Goal: Ask a question

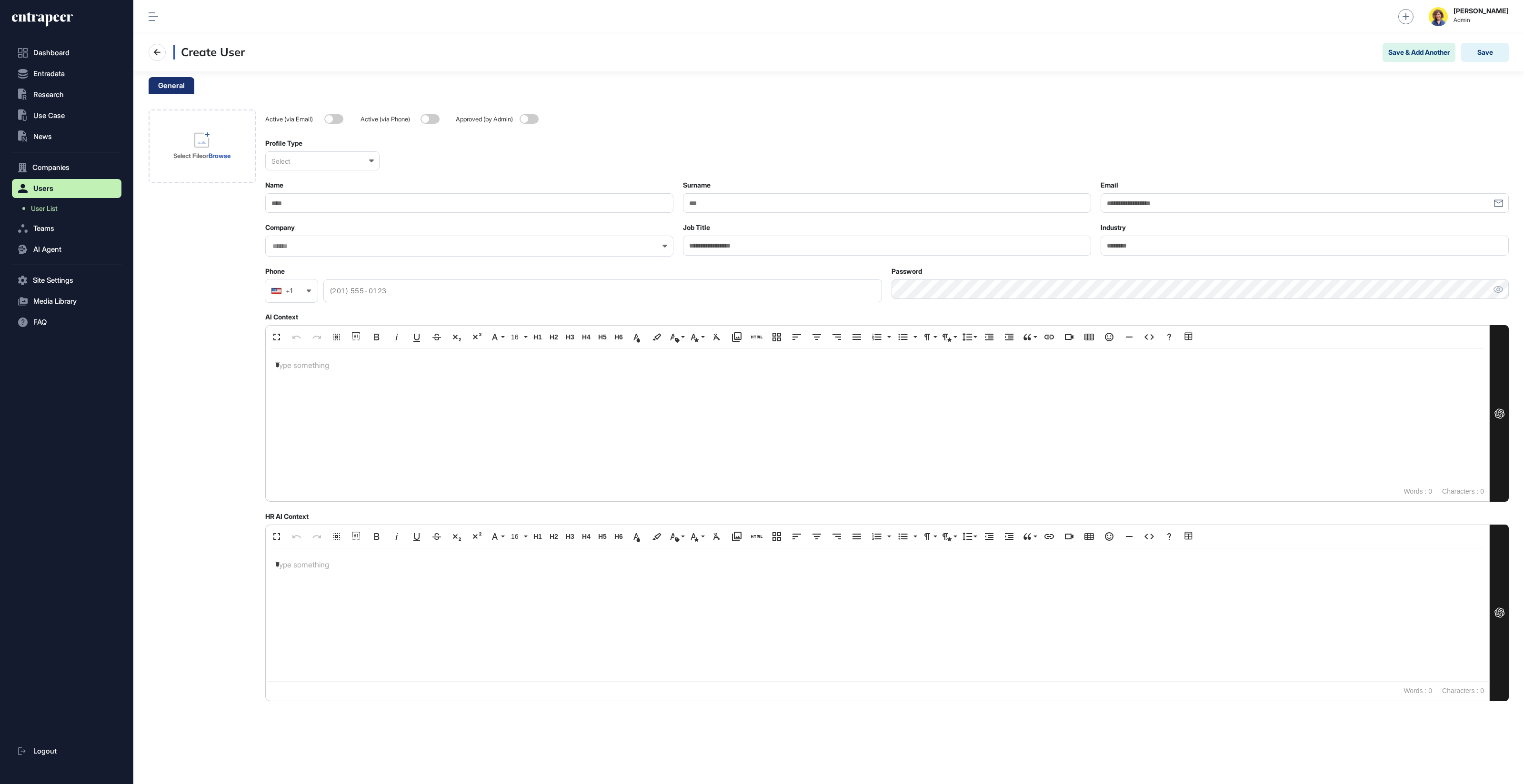
scroll to position [1, 1]
click at [566, 50] on nav "Create User Save & Add Another Save" at bounding box center [828, 52] width 1360 height 19
drag, startPoint x: 752, startPoint y: 45, endPoint x: 756, endPoint y: 41, distance: 5.7
click at [753, 45] on nav "Create User Save & Add Another Save" at bounding box center [828, 52] width 1360 height 19
click at [44, 14] on icon at bounding box center [42, 20] width 61 height 15
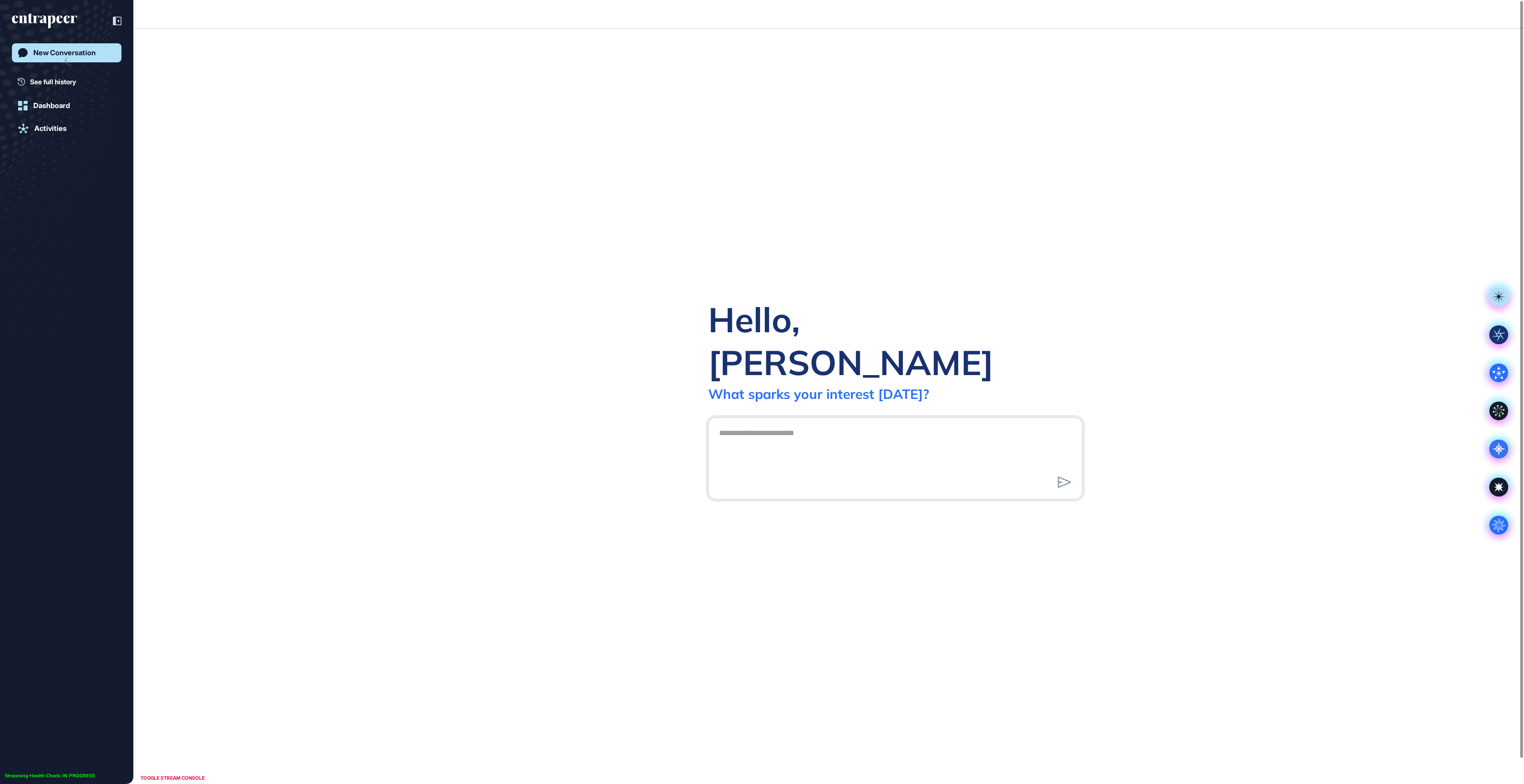
scroll to position [1, 1]
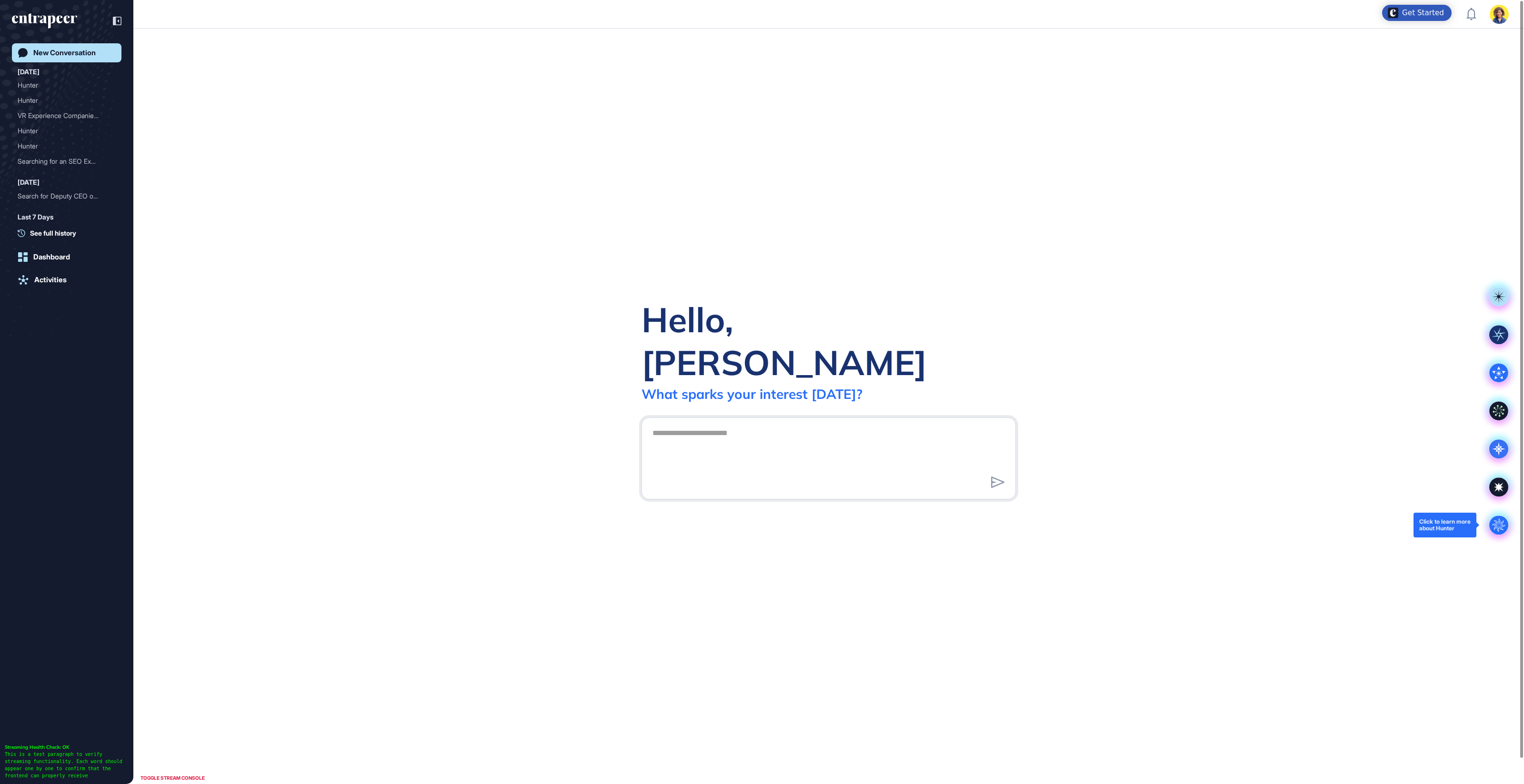
click at [1494, 531] on circle at bounding box center [1499, 525] width 19 height 19
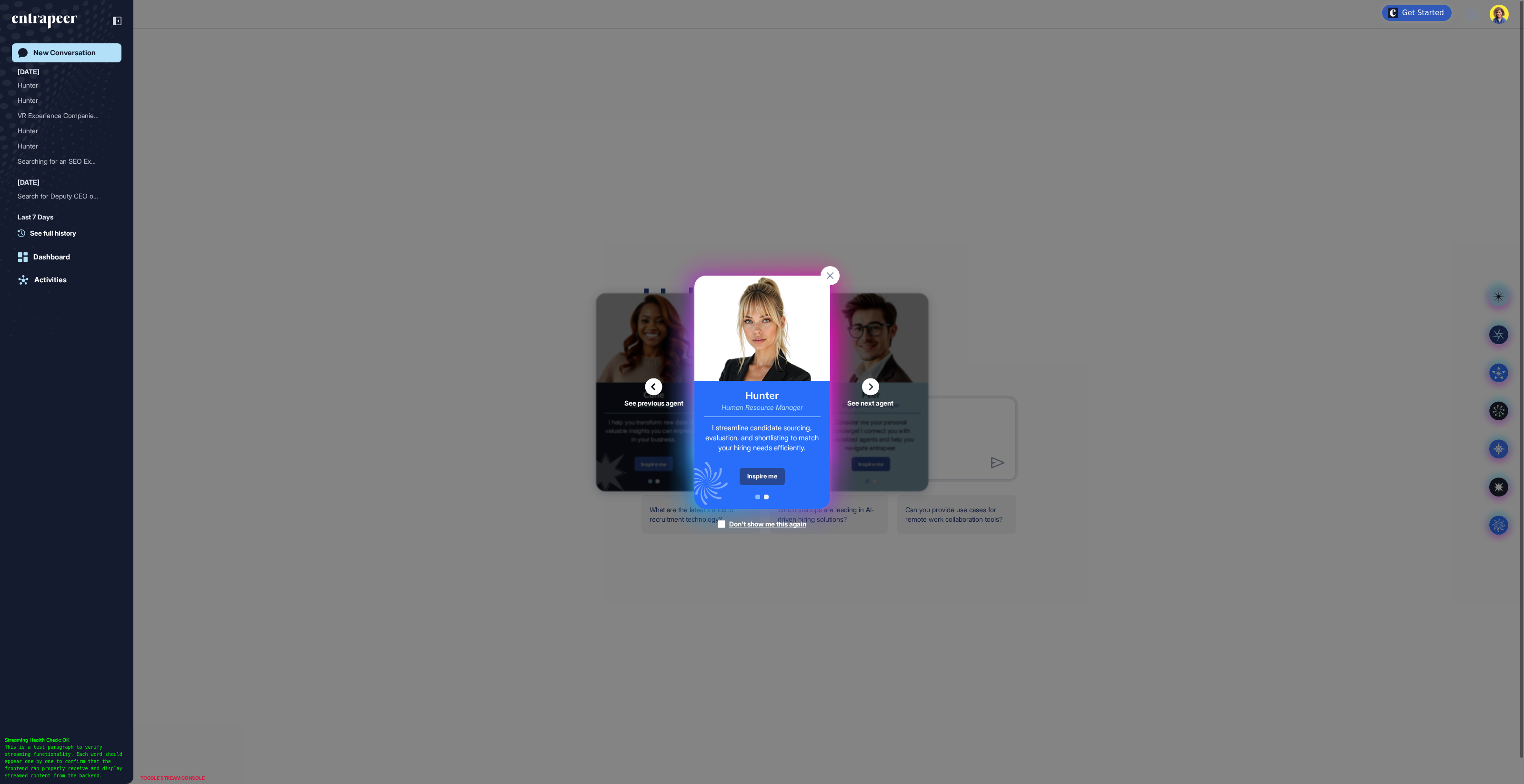
click at [773, 475] on div "Inspire me" at bounding box center [762, 476] width 45 height 17
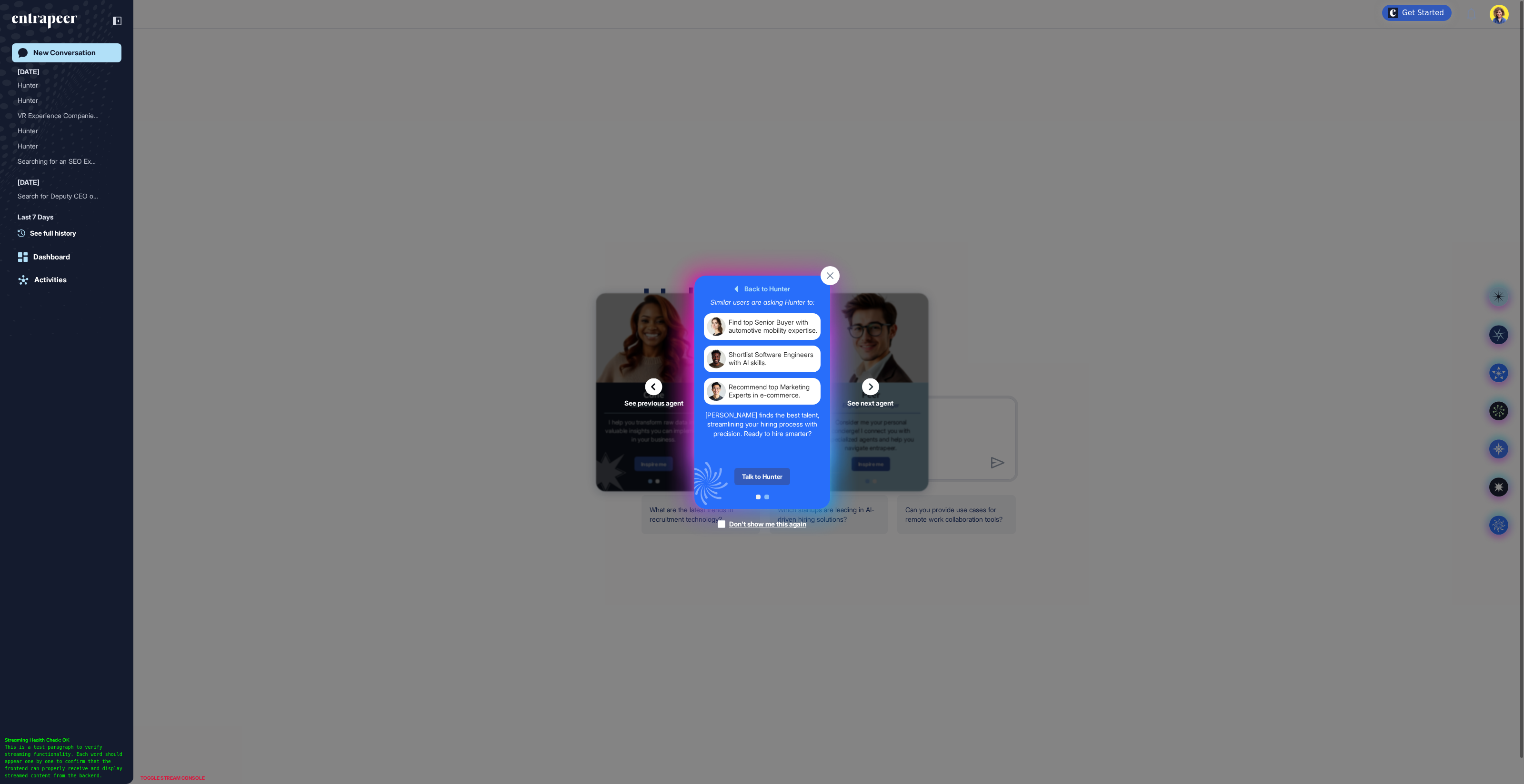
click at [773, 475] on div "Talk to Hunter" at bounding box center [762, 476] width 56 height 17
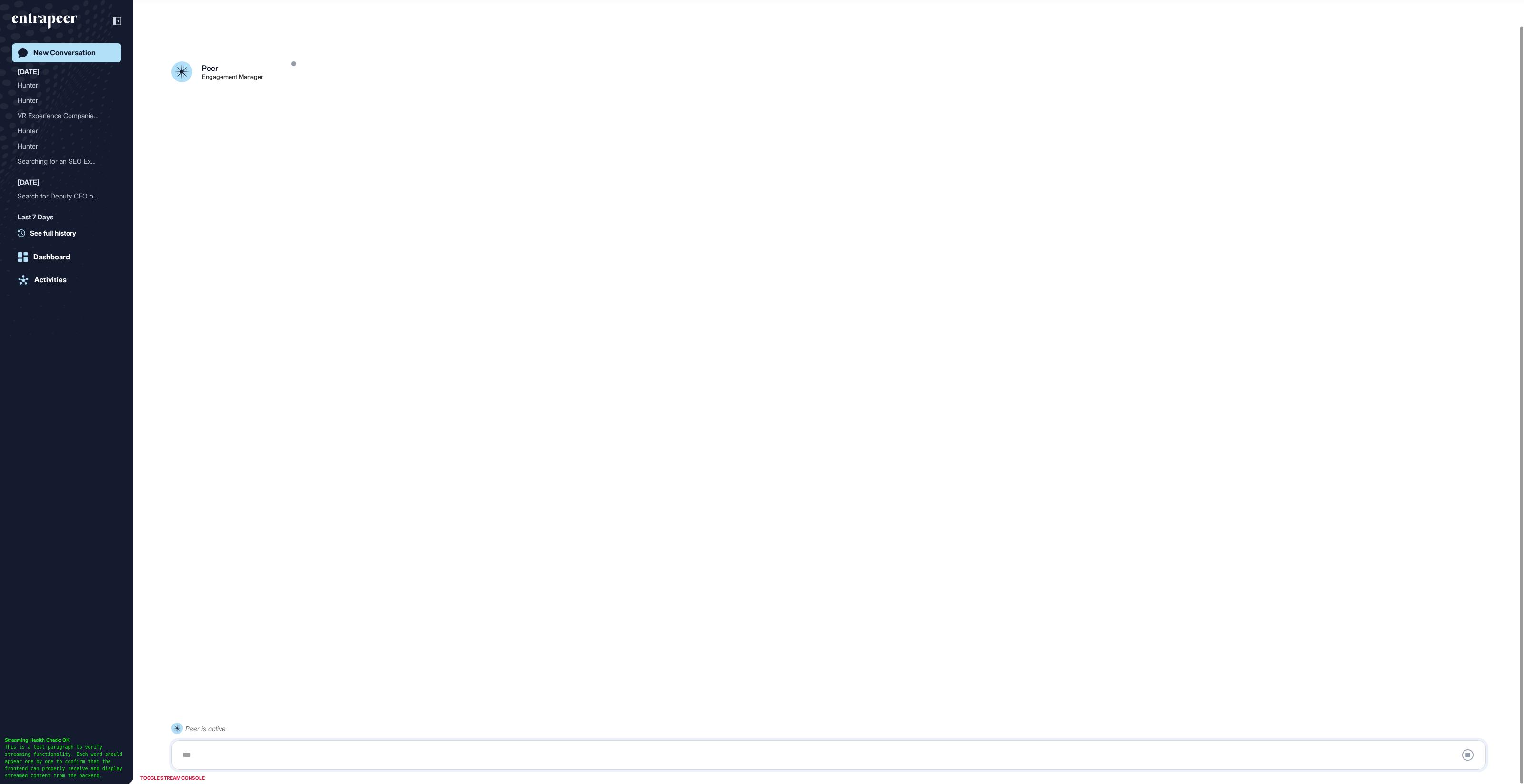
scroll to position [26, 0]
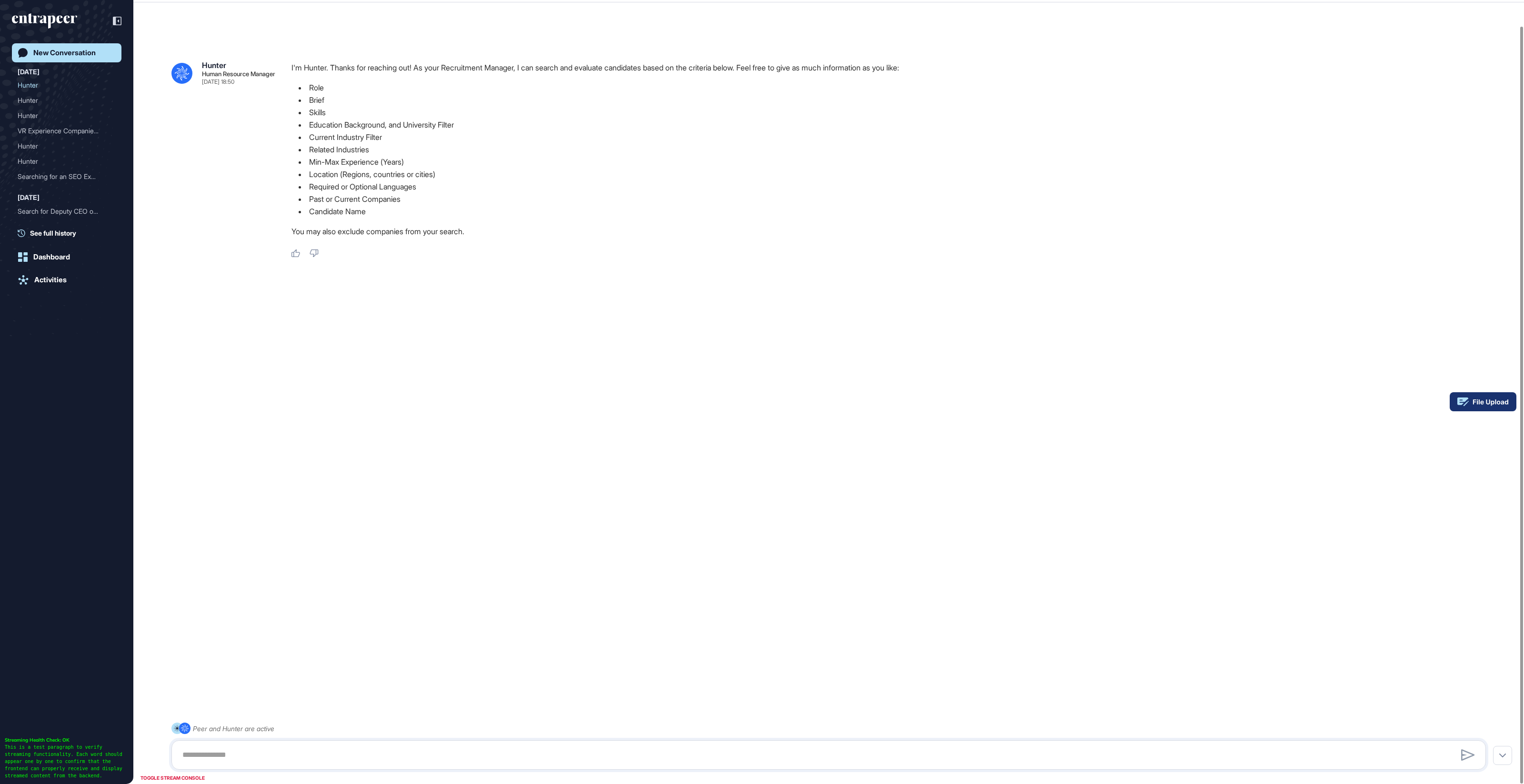
click at [1510, 407] on rect at bounding box center [1483, 401] width 67 height 19
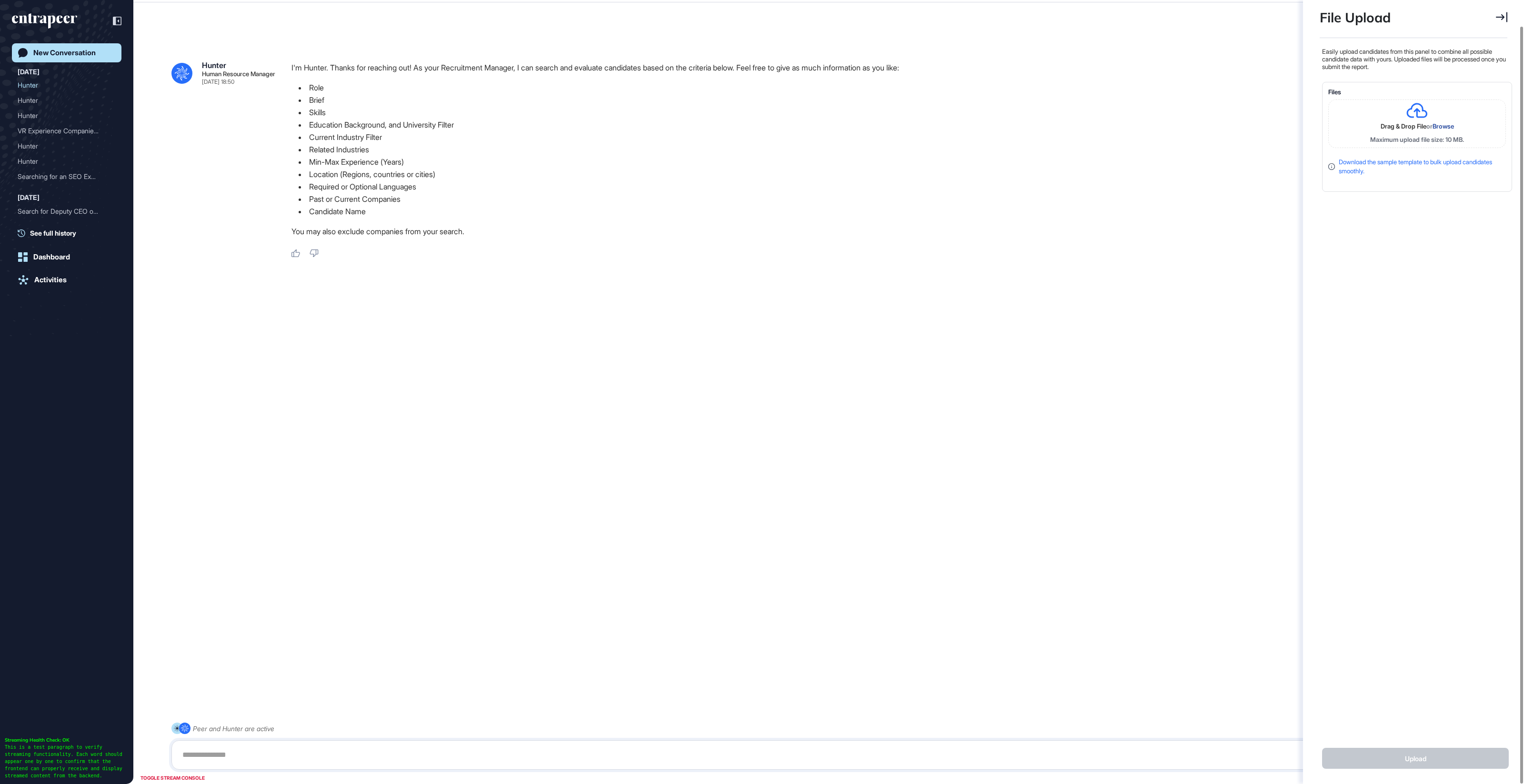
scroll to position [4, 1]
click at [292, 763] on textarea at bounding box center [829, 755] width 1304 height 19
click at [62, 131] on div "VR Experience Companies i..." at bounding box center [63, 131] width 91 height 15
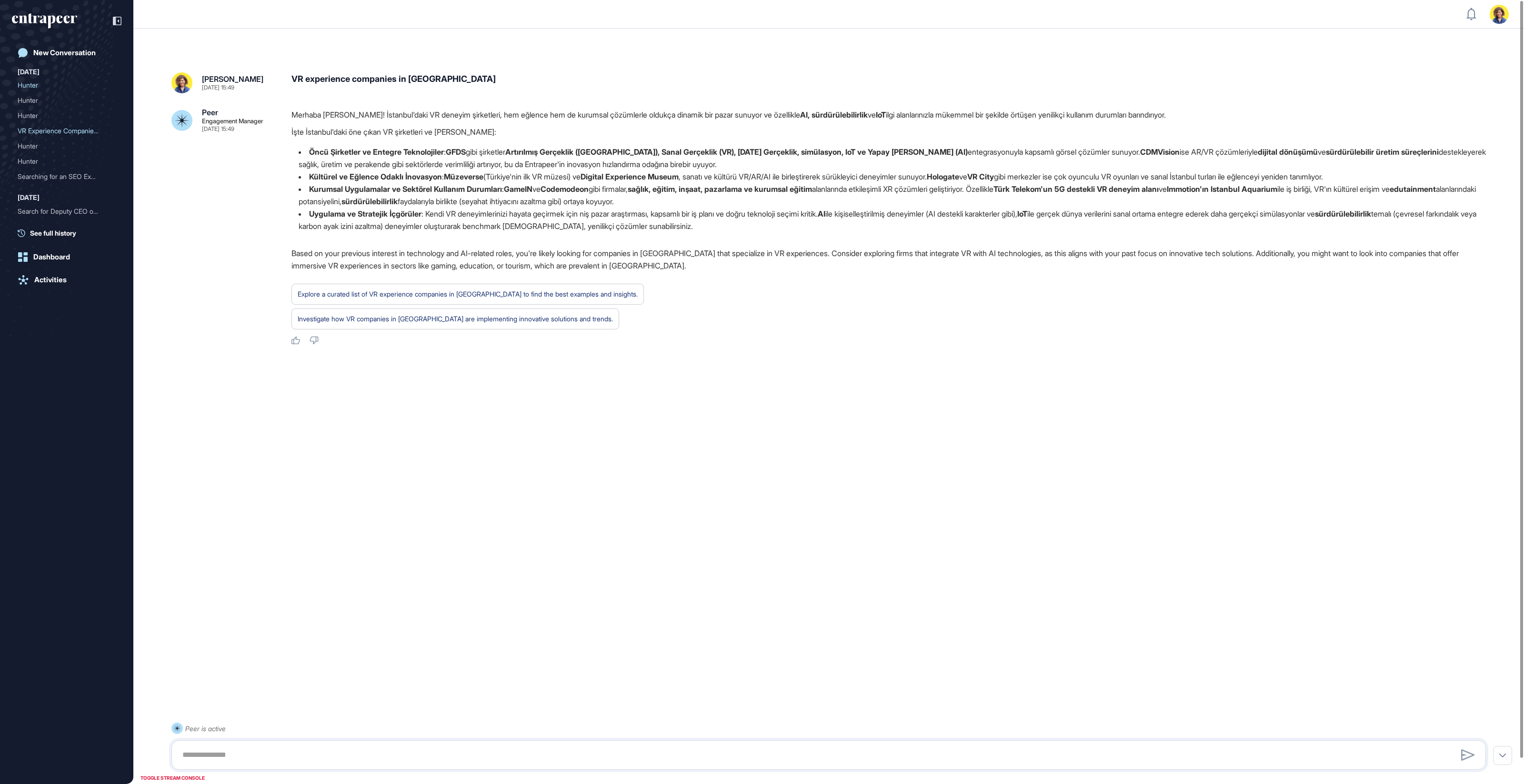
click at [36, 74] on div "[DATE]" at bounding box center [28, 72] width 22 height 11
click at [31, 73] on div "[DATE]" at bounding box center [28, 72] width 22 height 11
click at [44, 179] on div "Searching for an SEO Expe..." at bounding box center [63, 177] width 91 height 15
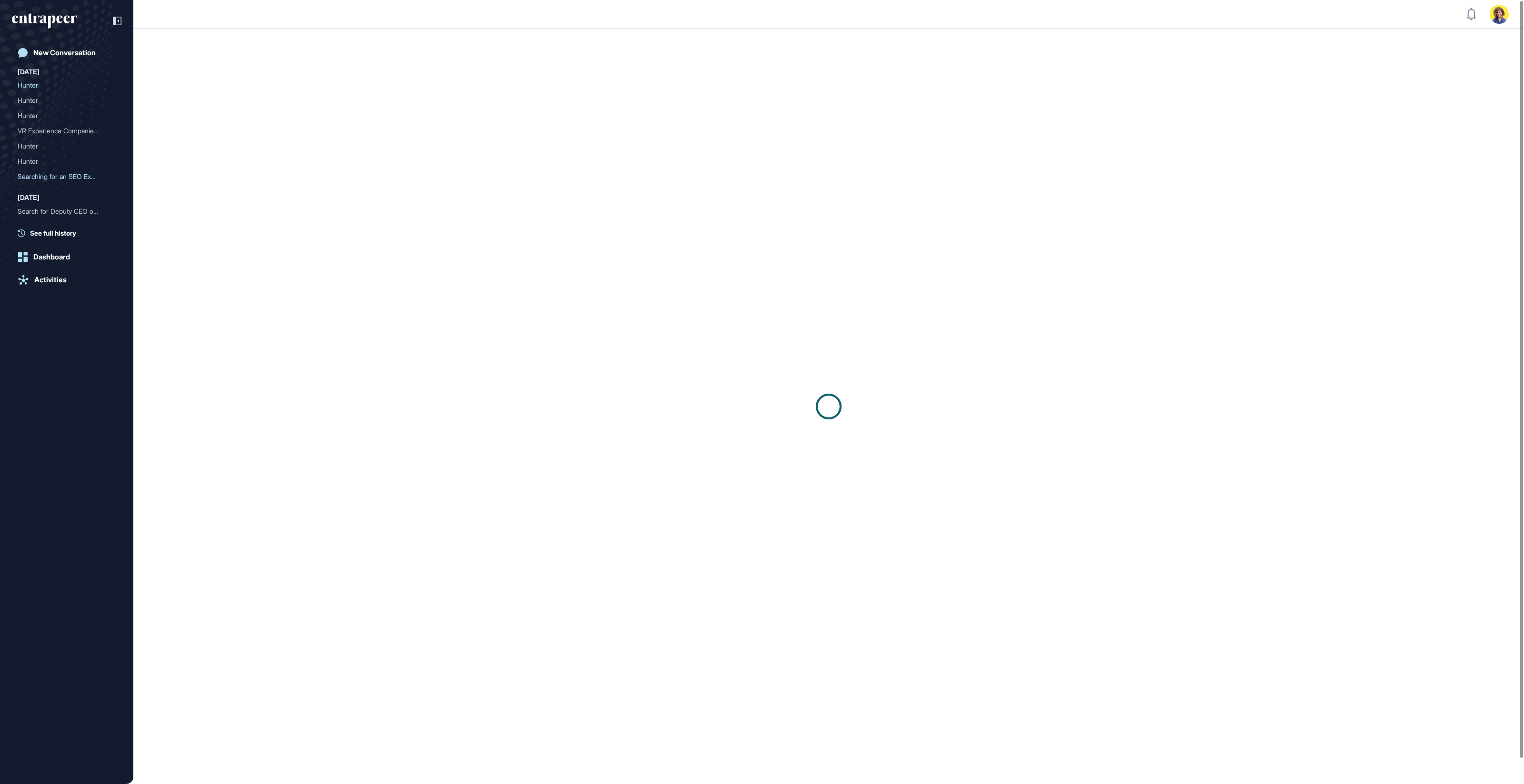
click at [24, 69] on div "[DATE]" at bounding box center [28, 72] width 22 height 11
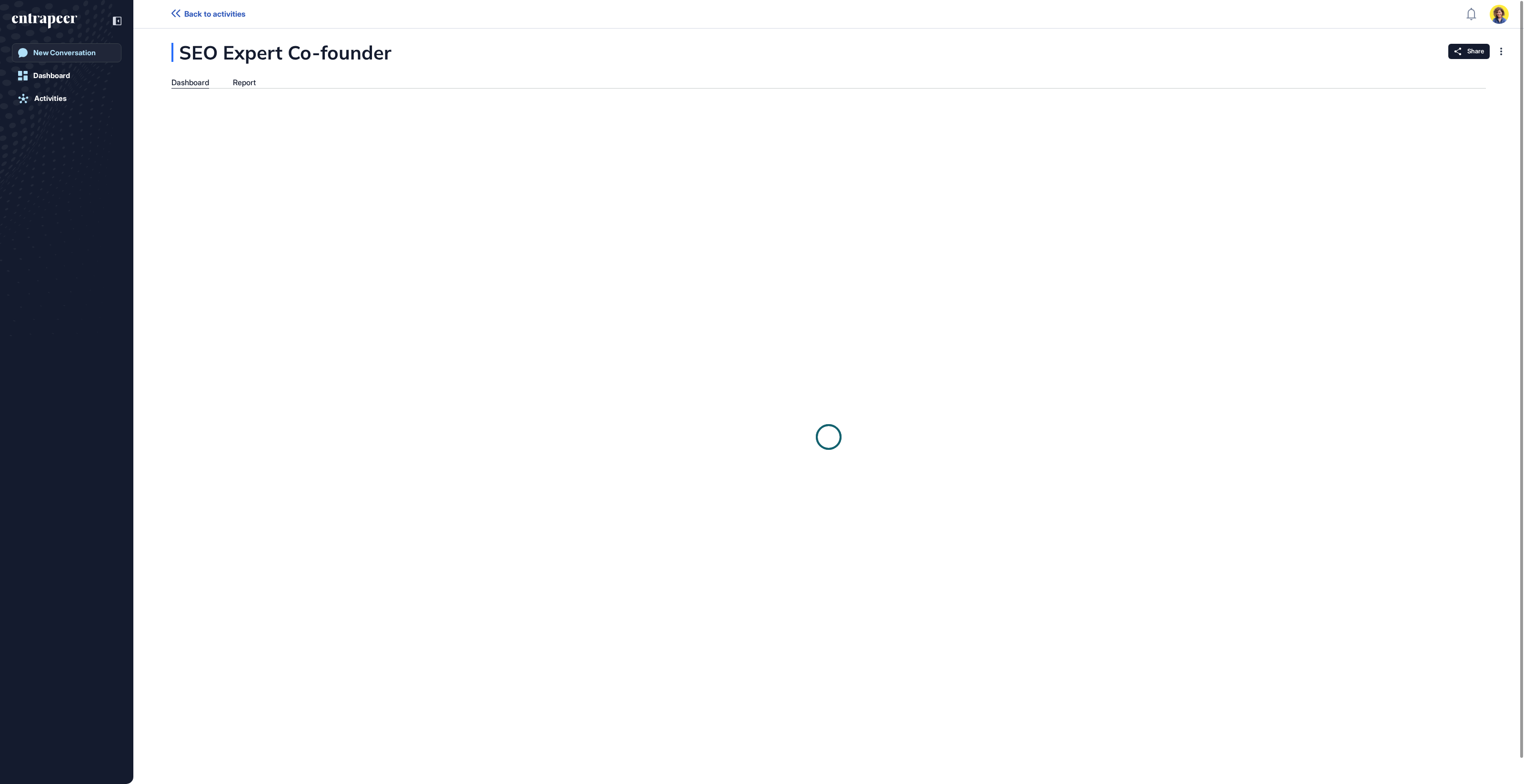
click at [64, 50] on div "New Conversation" at bounding box center [64, 53] width 62 height 8
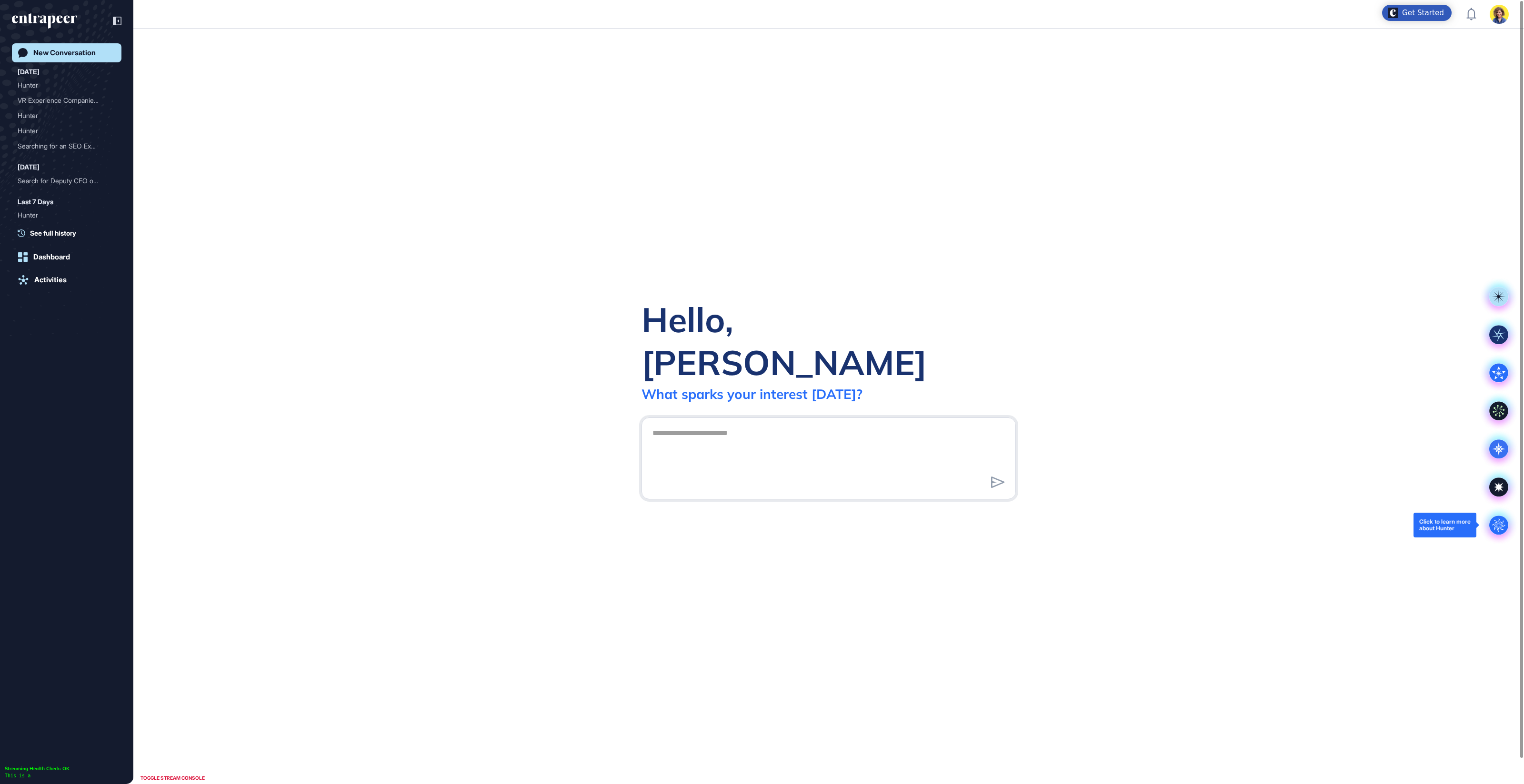
click at [1496, 526] on circle at bounding box center [1499, 525] width 19 height 19
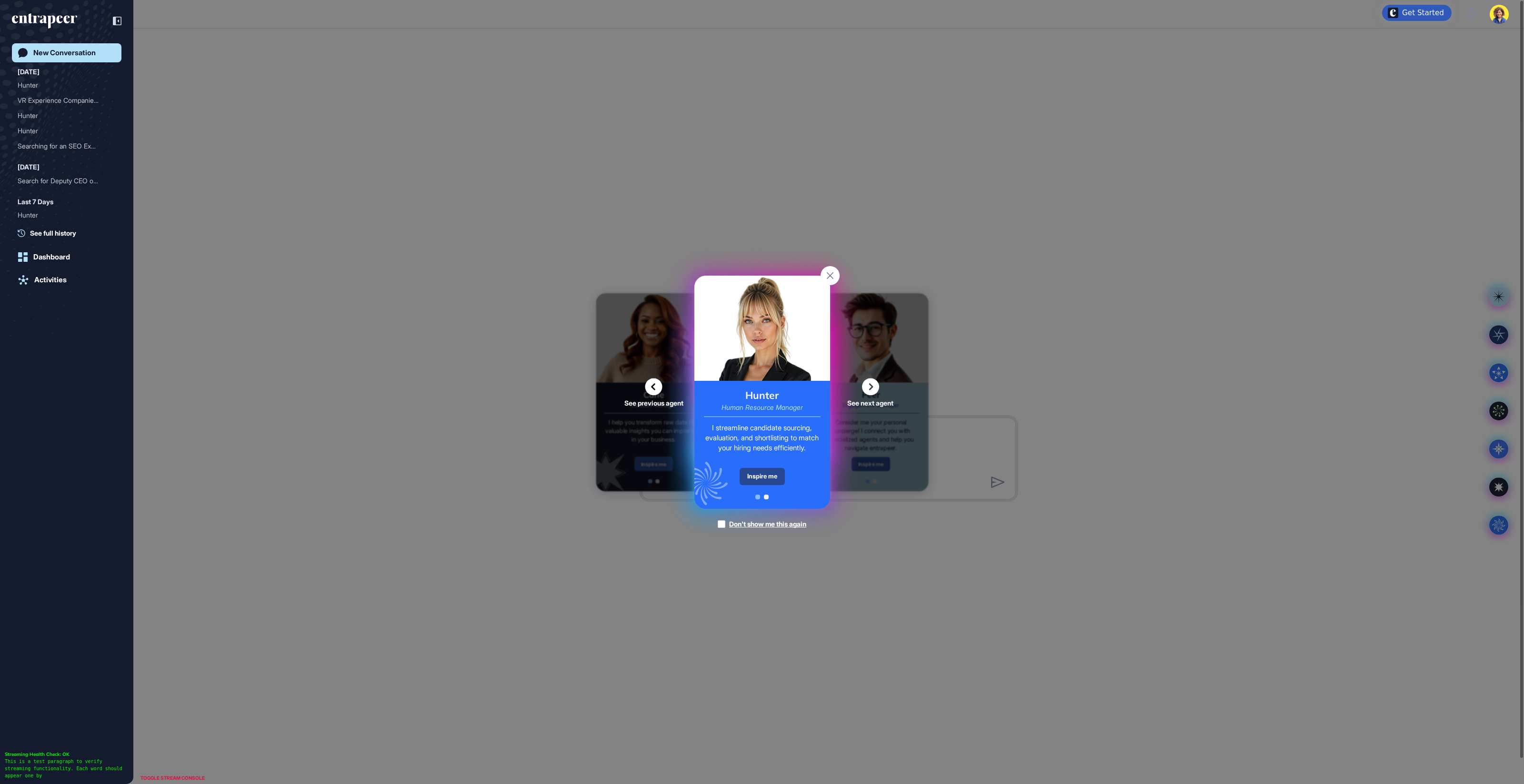
click at [783, 478] on div "Inspire me" at bounding box center [762, 476] width 45 height 17
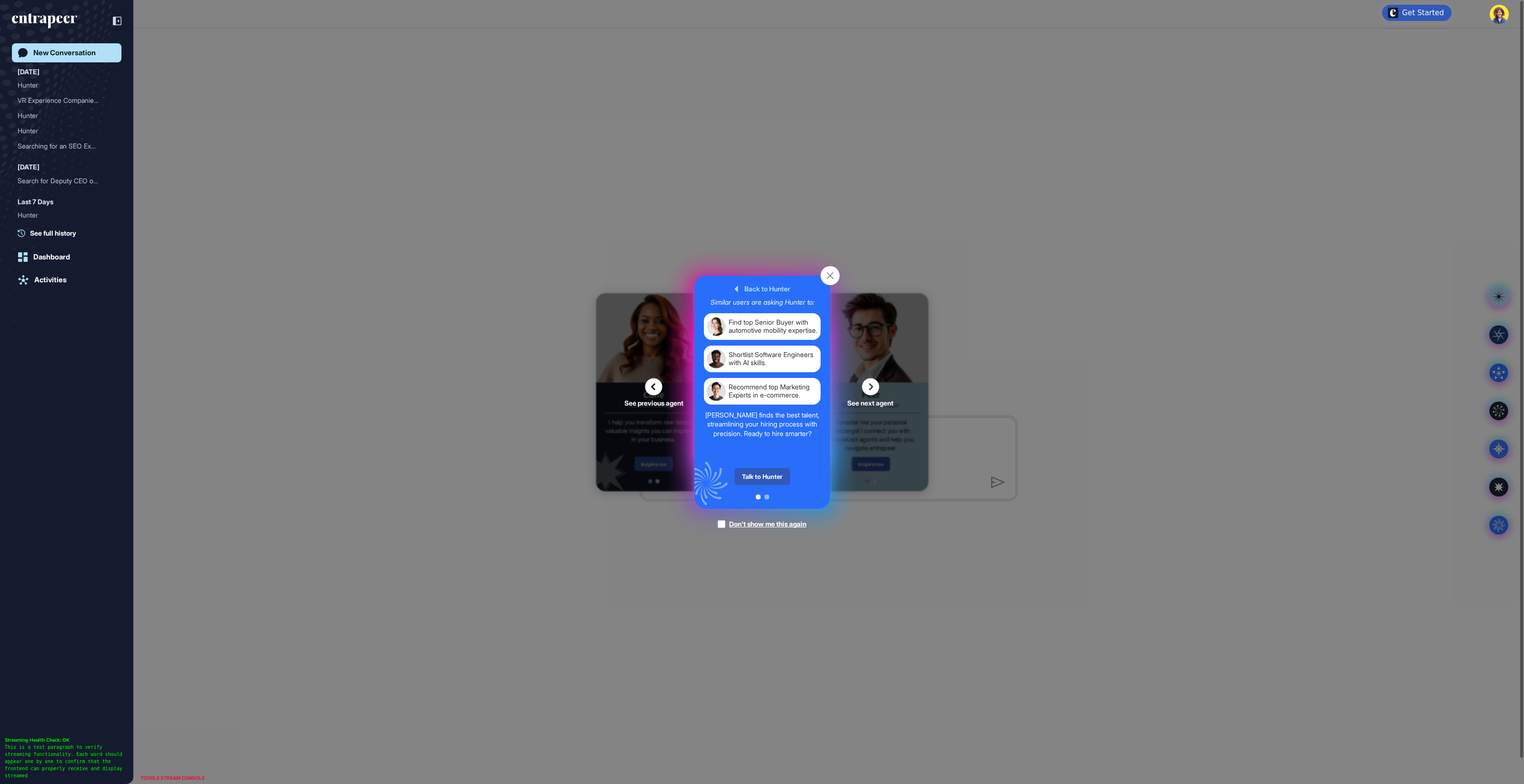
click at [783, 478] on div "Talk to Hunter" at bounding box center [762, 476] width 56 height 17
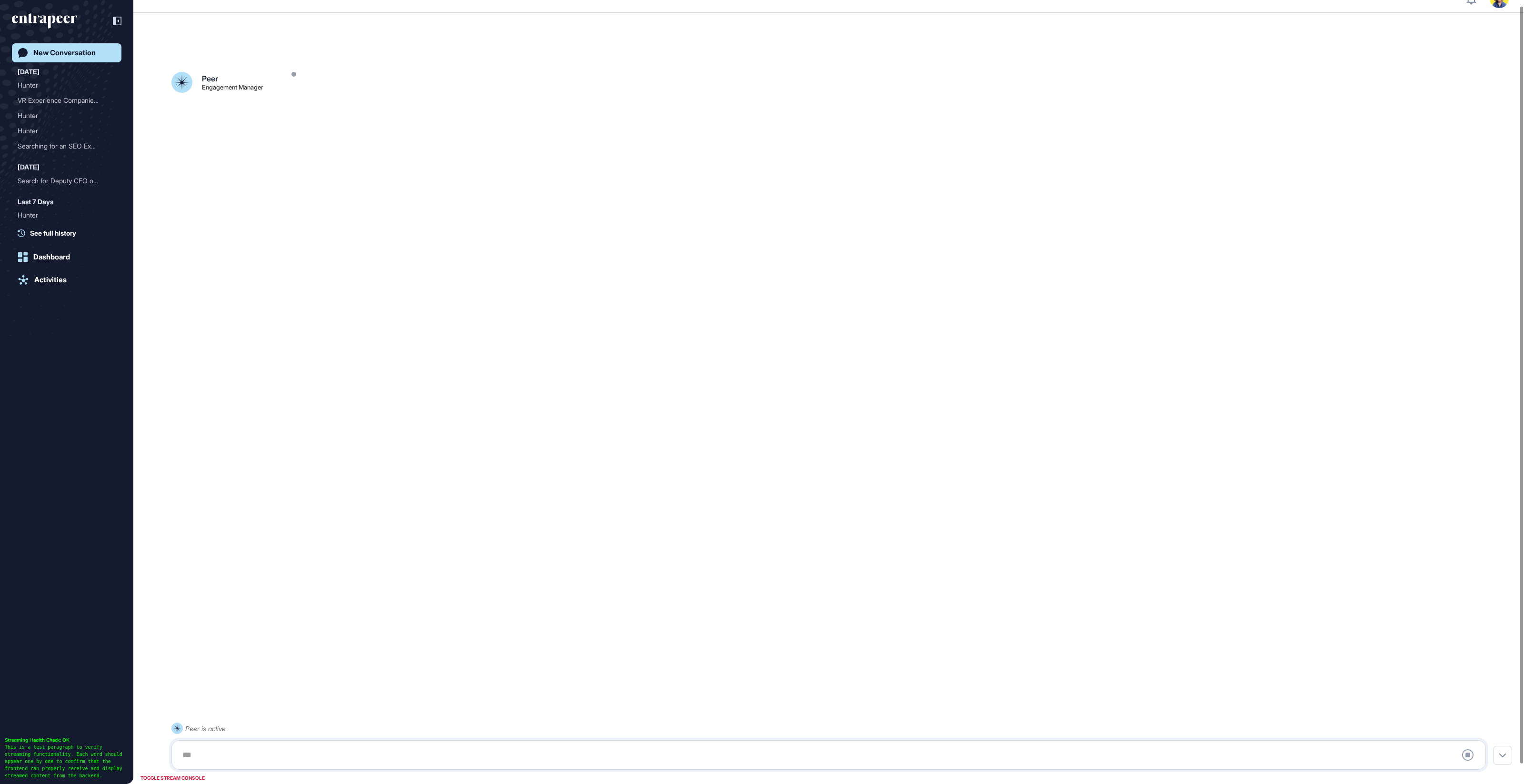
scroll to position [26, 0]
